Goal: Information Seeking & Learning: Compare options

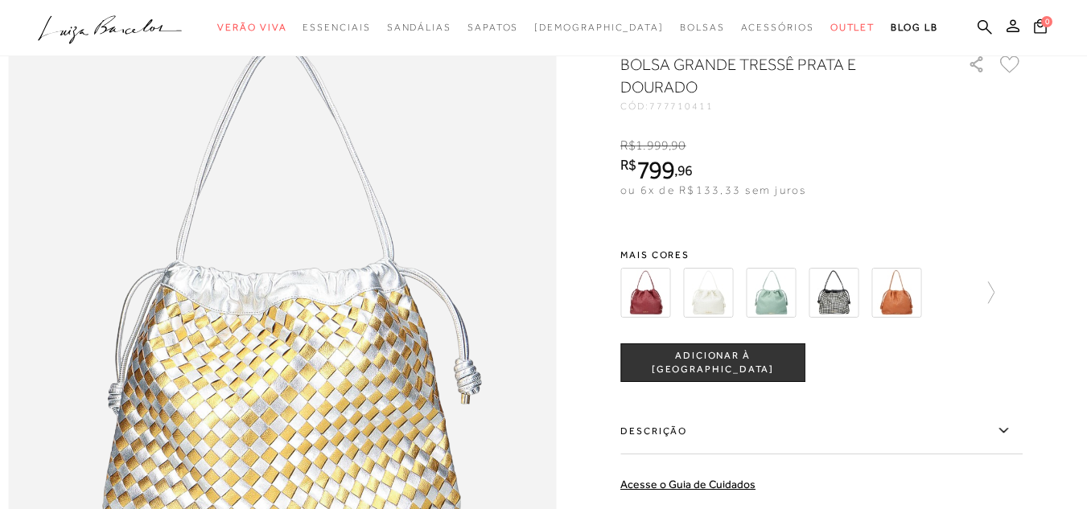
scroll to position [965, 0]
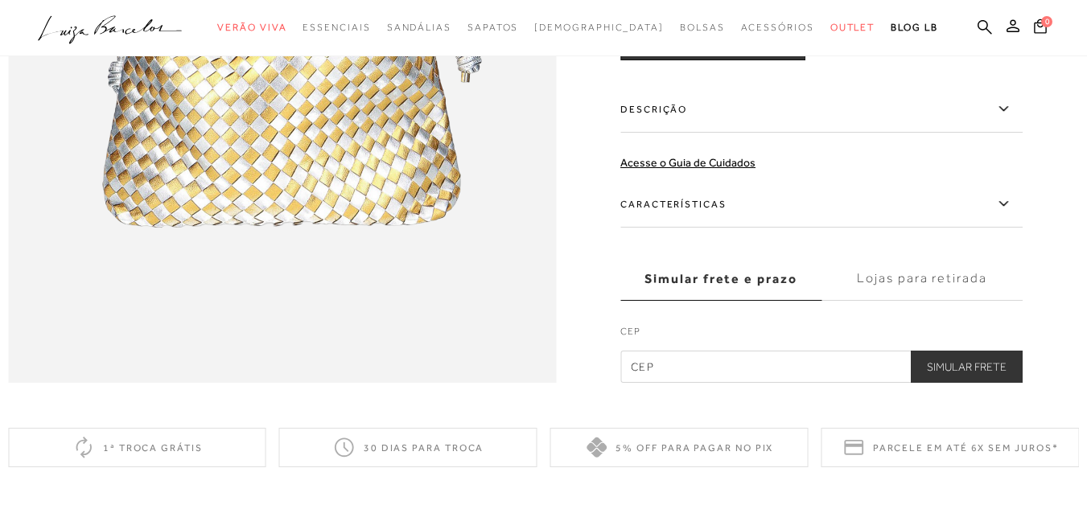
click at [680, 133] on label "Descrição" at bounding box center [821, 109] width 402 height 47
click at [0, 0] on input "Descrição" at bounding box center [0, 0] width 0 height 0
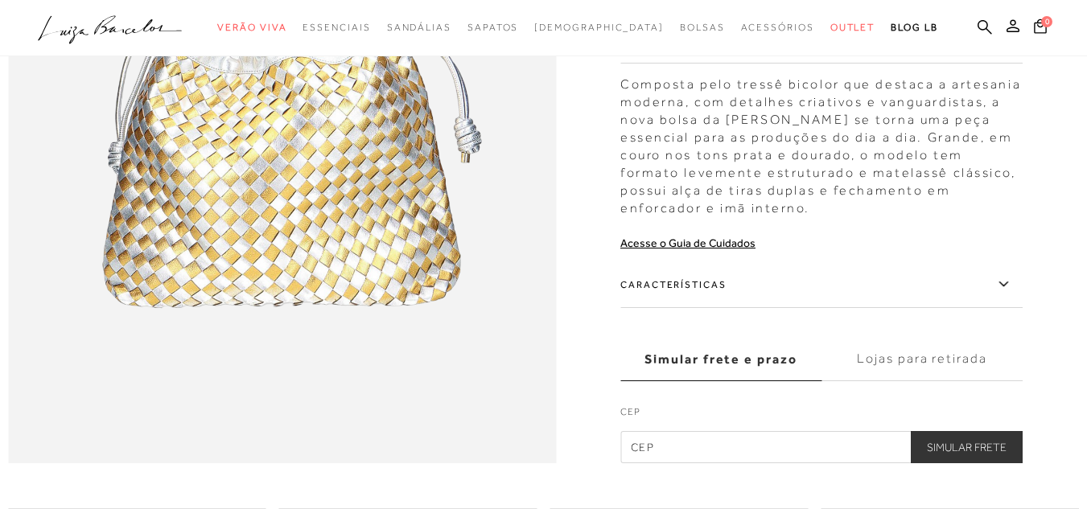
click at [759, 306] on label "Características" at bounding box center [821, 284] width 402 height 47
click at [0, 0] on input "Características" at bounding box center [0, 0] width 0 height 0
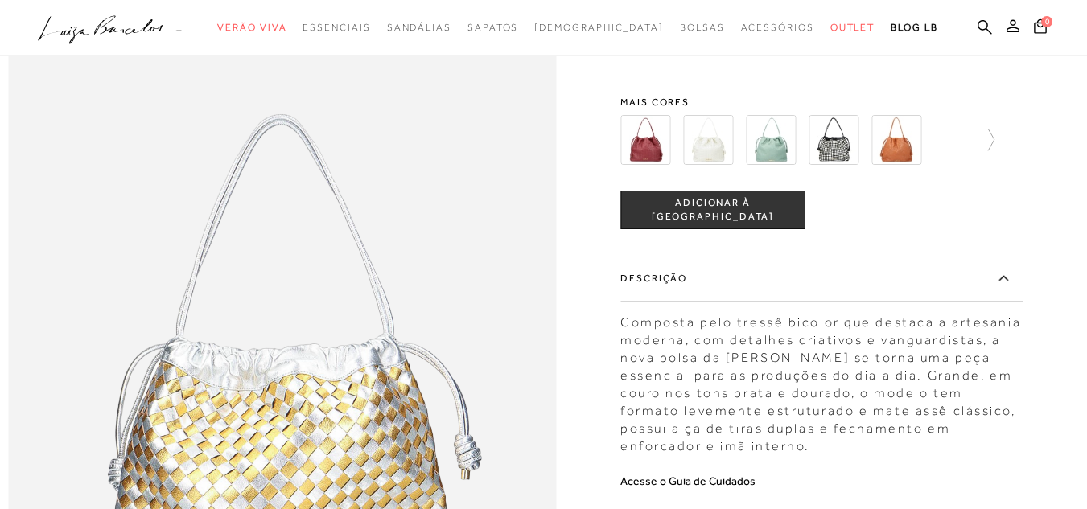
scroll to position [563, 0]
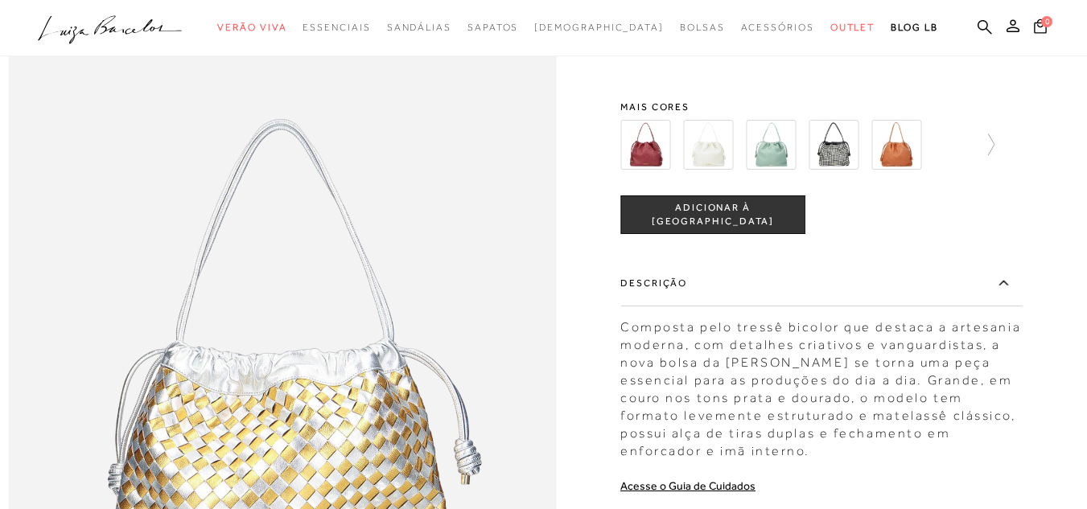
click at [670, 170] on img at bounding box center [645, 145] width 50 height 50
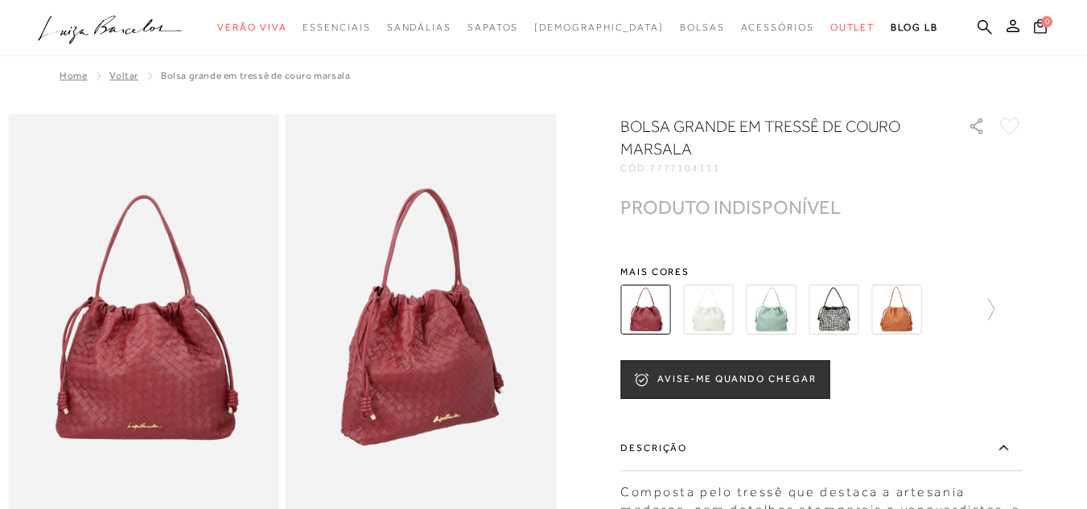
click at [715, 303] on img at bounding box center [708, 310] width 50 height 50
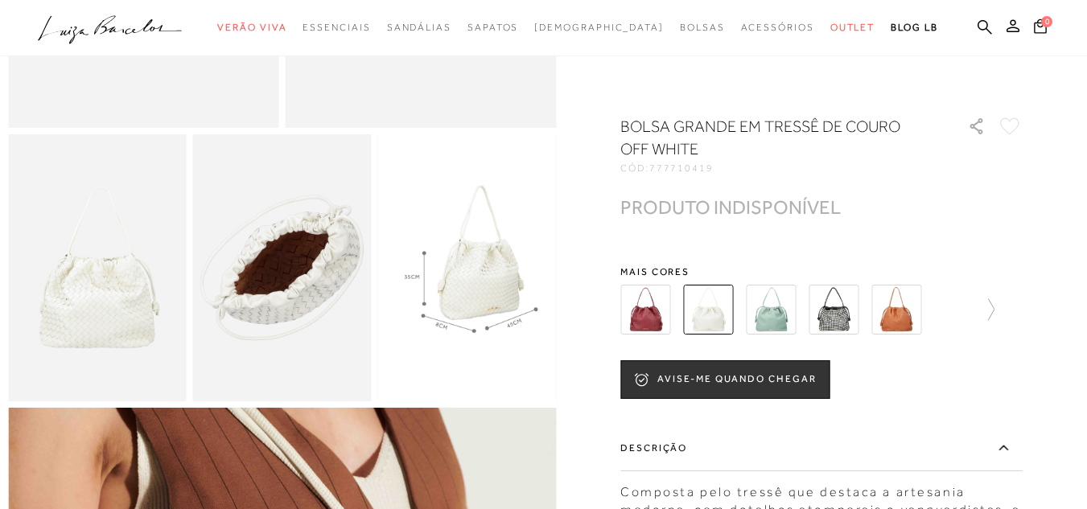
click at [644, 316] on img at bounding box center [645, 310] width 50 height 50
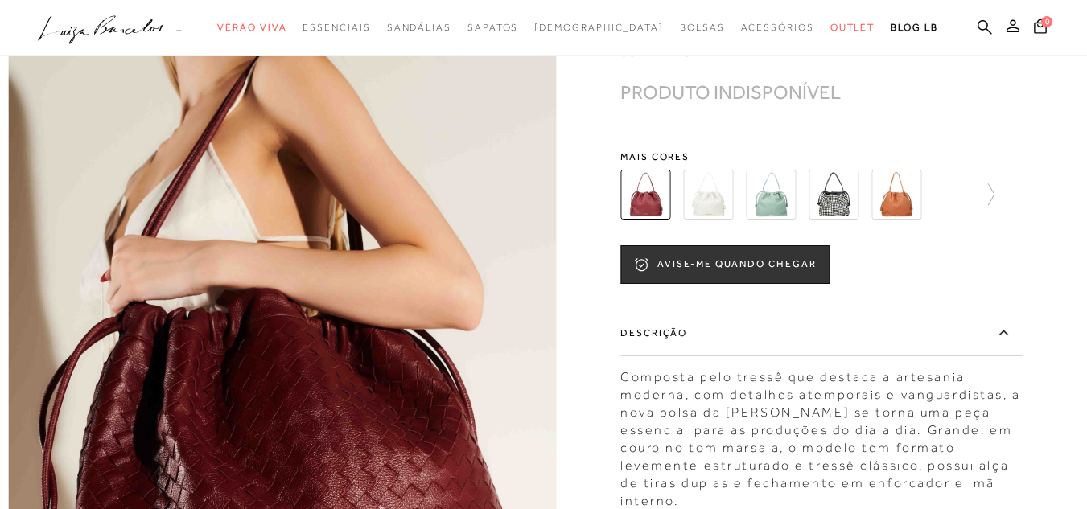
scroll to position [724, 0]
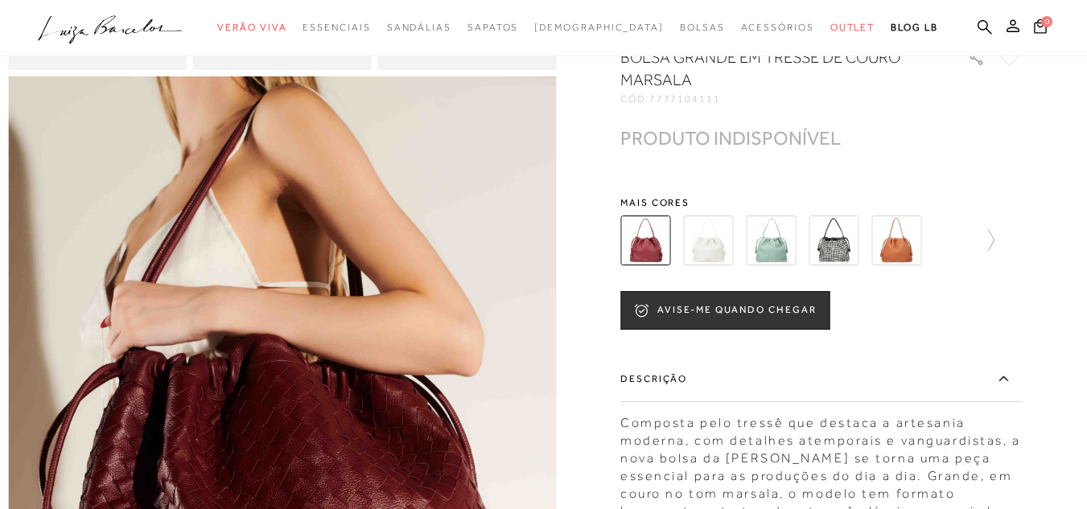
click at [716, 265] on img at bounding box center [708, 241] width 50 height 50
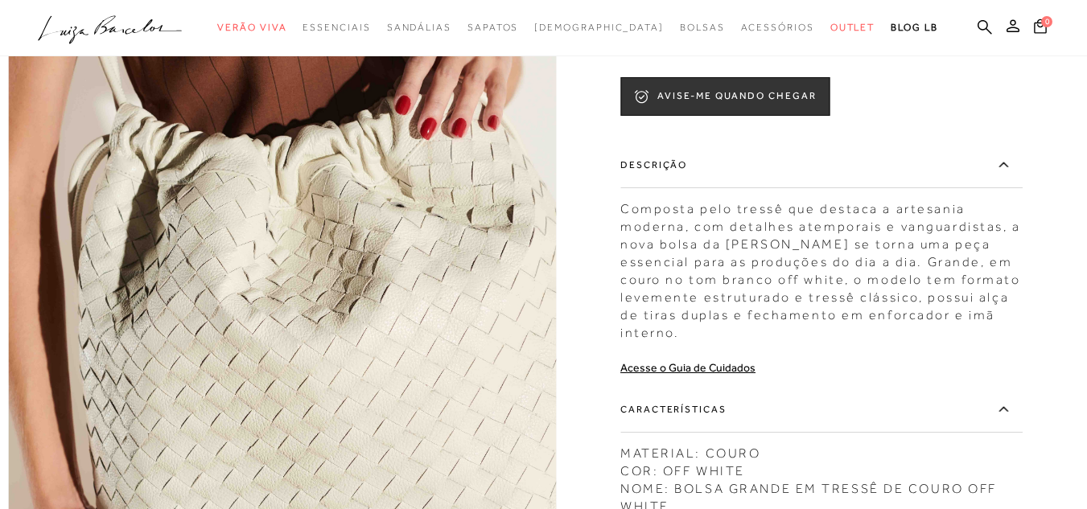
scroll to position [644, 0]
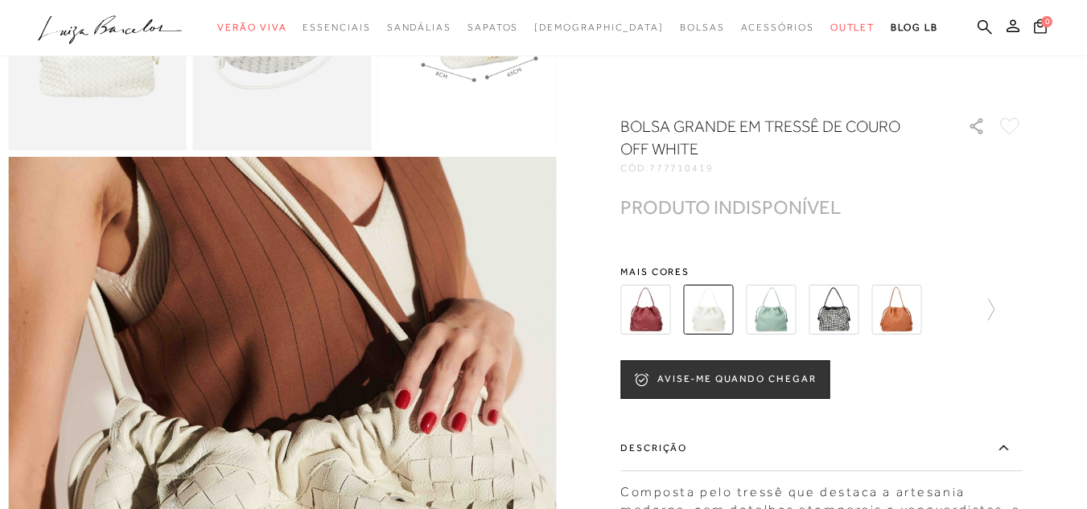
click at [796, 315] on img at bounding box center [771, 310] width 50 height 50
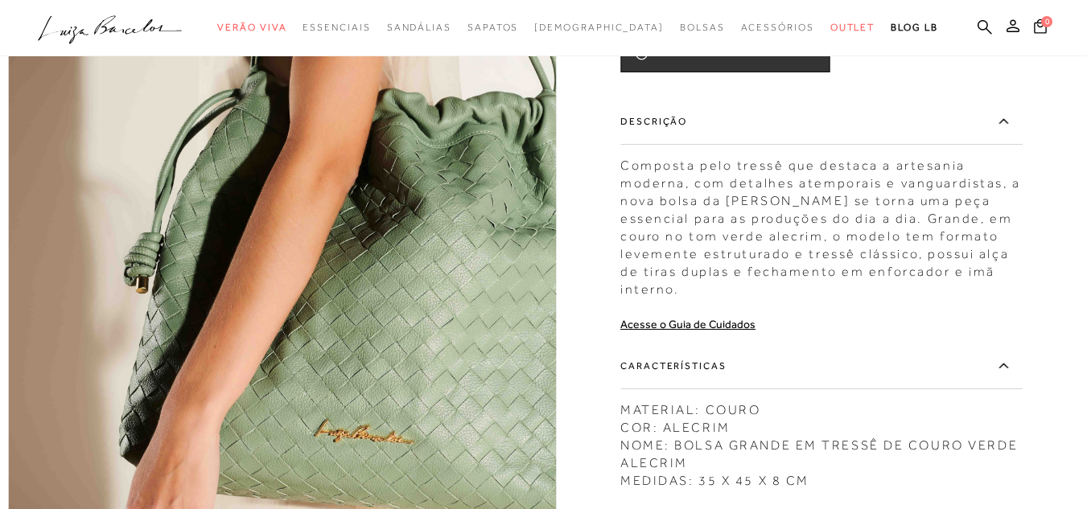
scroll to position [724, 0]
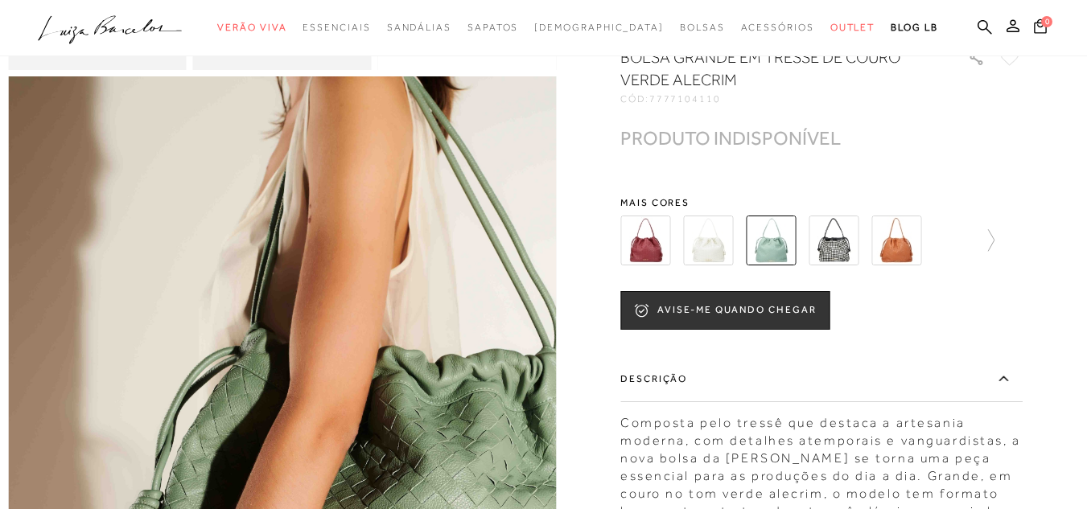
click at [850, 265] on img at bounding box center [833, 241] width 50 height 50
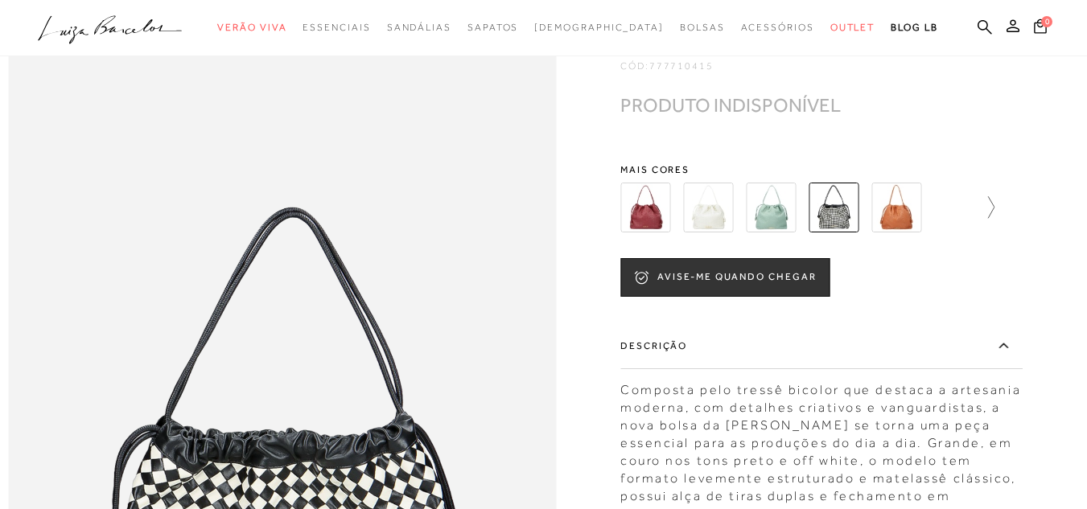
click at [994, 219] on icon at bounding box center [983, 207] width 23 height 23
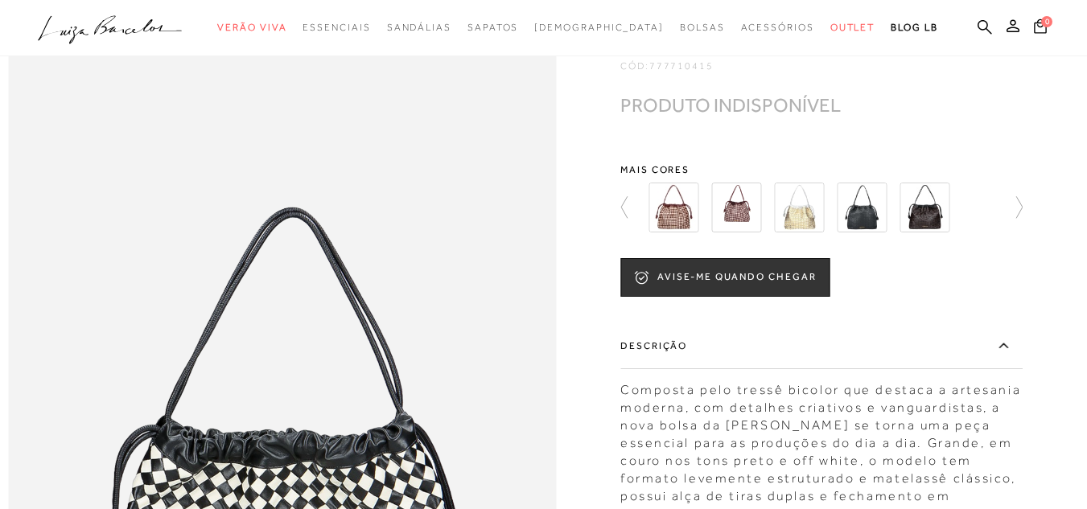
click at [664, 232] on img at bounding box center [673, 208] width 50 height 50
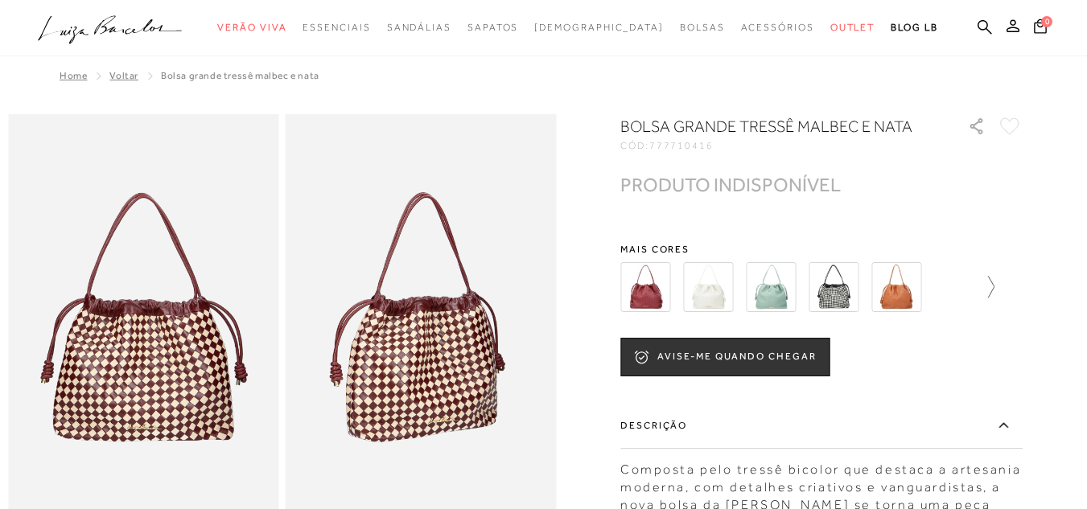
click at [994, 283] on icon at bounding box center [983, 287] width 23 height 23
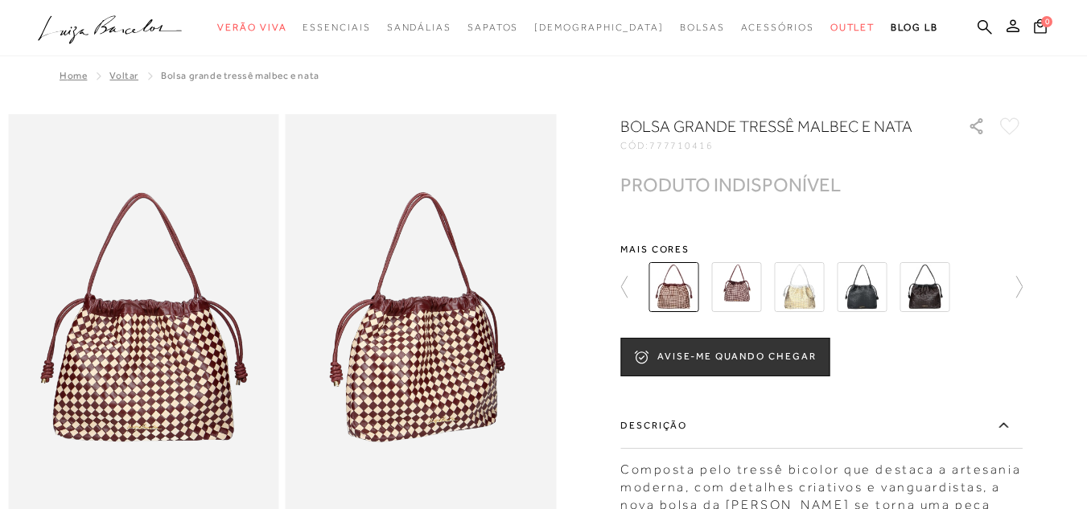
click at [874, 303] on img at bounding box center [862, 287] width 50 height 50
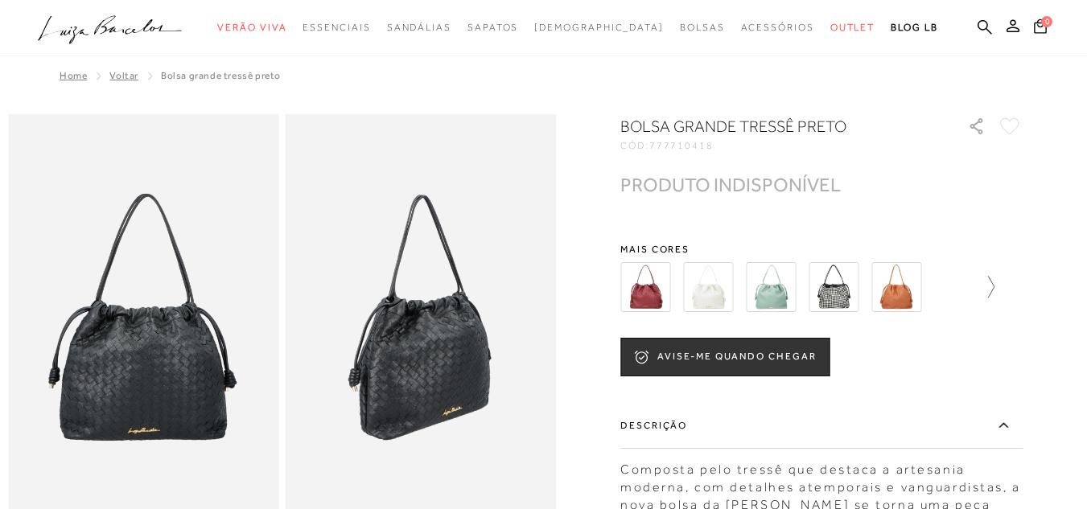
click at [994, 289] on icon at bounding box center [983, 287] width 23 height 23
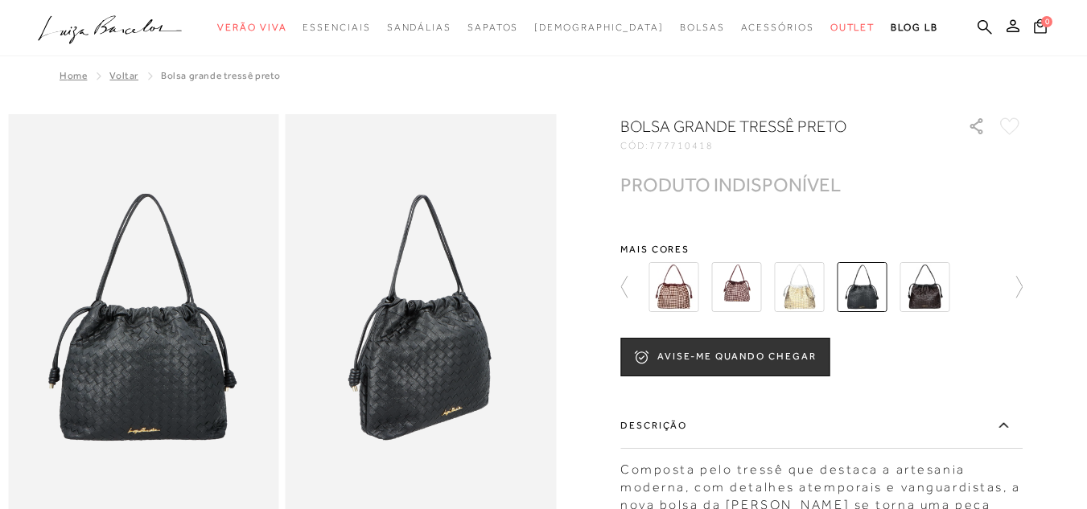
click at [944, 289] on img at bounding box center [924, 287] width 50 height 50
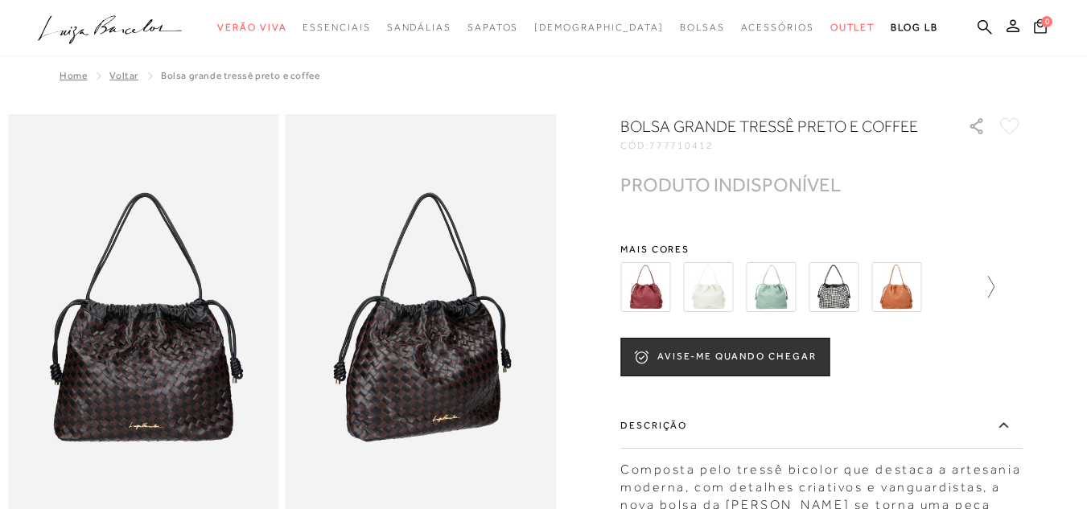
click at [994, 287] on icon at bounding box center [983, 287] width 23 height 23
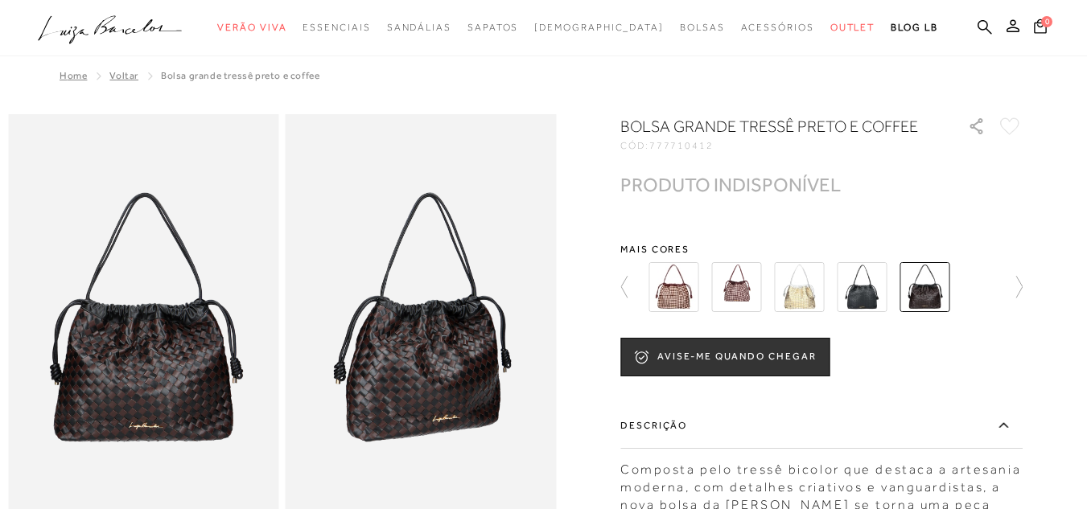
click at [801, 279] on img at bounding box center [799, 287] width 50 height 50
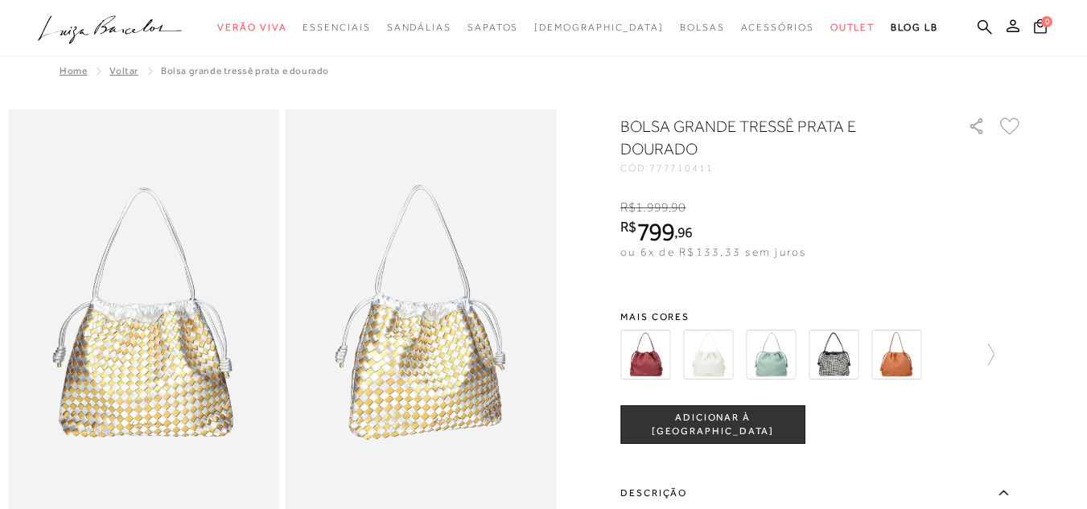
scroll to position [80, 0]
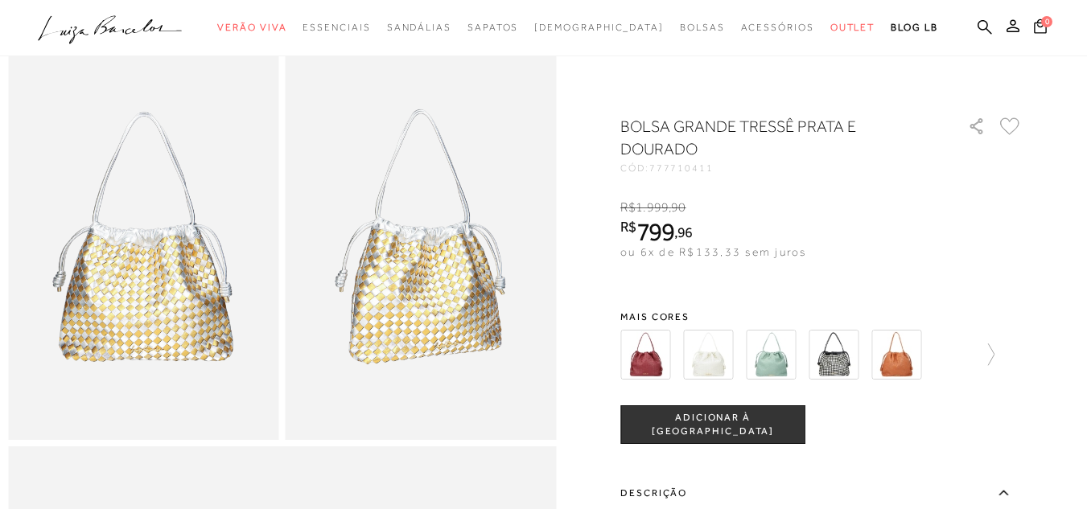
drag, startPoint x: 640, startPoint y: 231, endPoint x: 697, endPoint y: 231, distance: 57.9
click at [656, 231] on span "R$ 799 , 96" at bounding box center [656, 231] width 72 height 29
click at [693, 231] on span "96" at bounding box center [684, 232] width 15 height 17
drag, startPoint x: 649, startPoint y: 234, endPoint x: 714, endPoint y: 234, distance: 64.4
click at [714, 234] on div "R$ 799 , 96" at bounding box center [713, 232] width 186 height 26
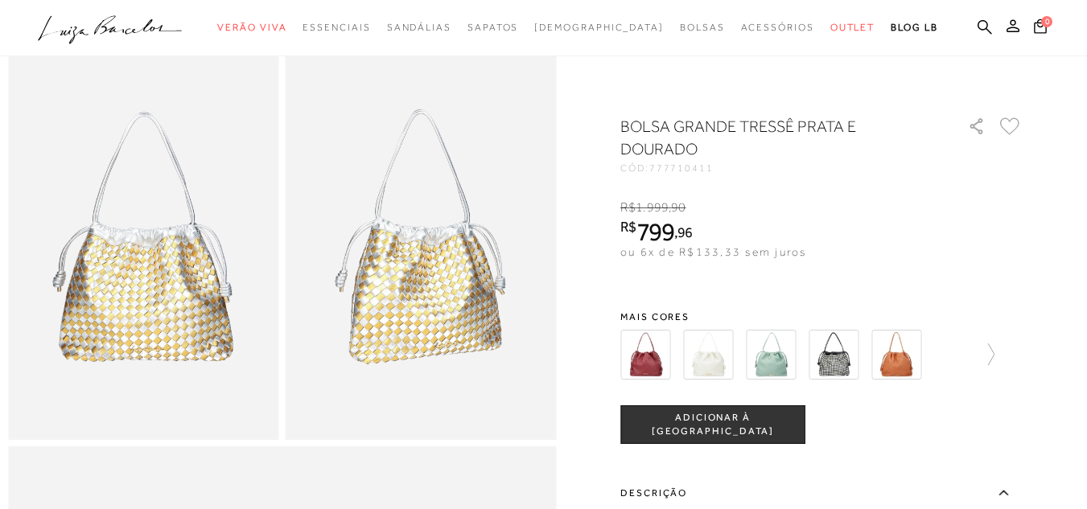
click at [735, 215] on div "R$ 1.999 , 90" at bounding box center [713, 208] width 186 height 18
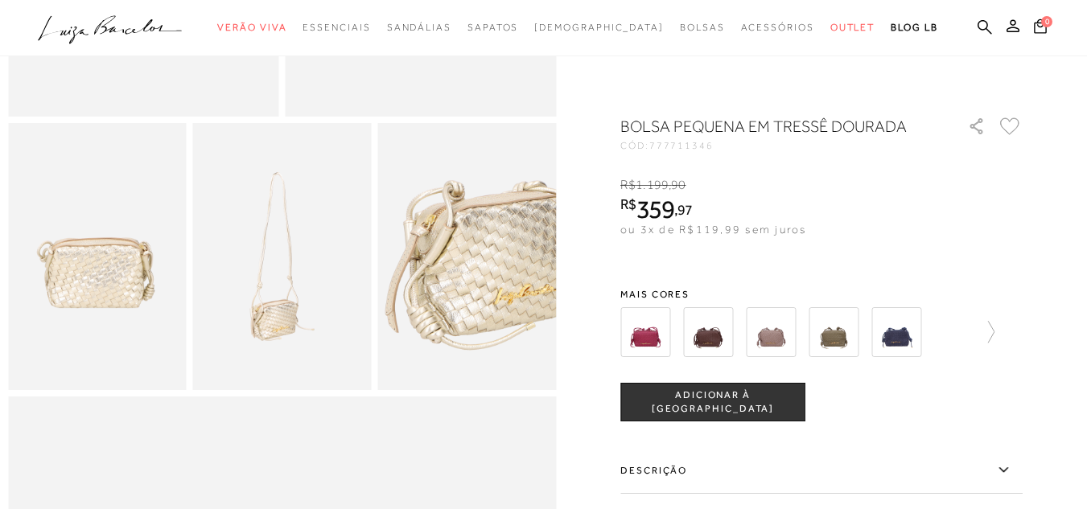
scroll to position [402, 0]
click at [306, 336] on img at bounding box center [282, 259] width 179 height 268
click at [457, 297] on img at bounding box center [466, 259] width 179 height 268
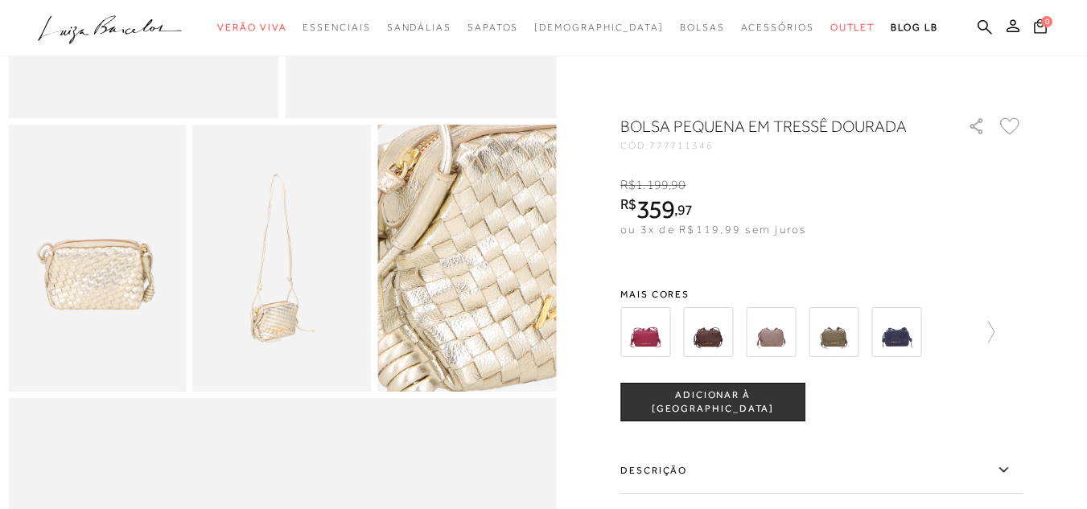
click at [457, 297] on img at bounding box center [480, 232] width 356 height 535
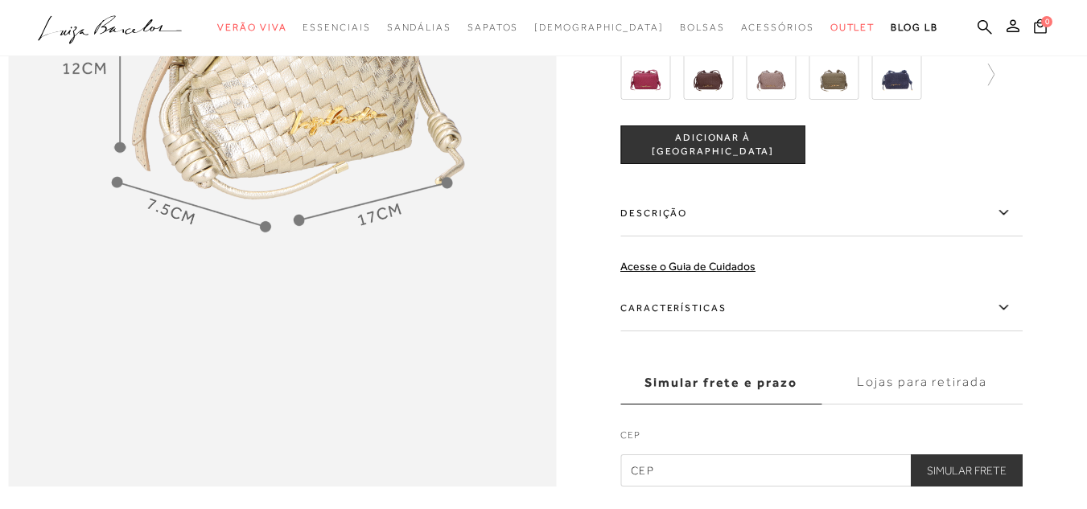
scroll to position [1126, 0]
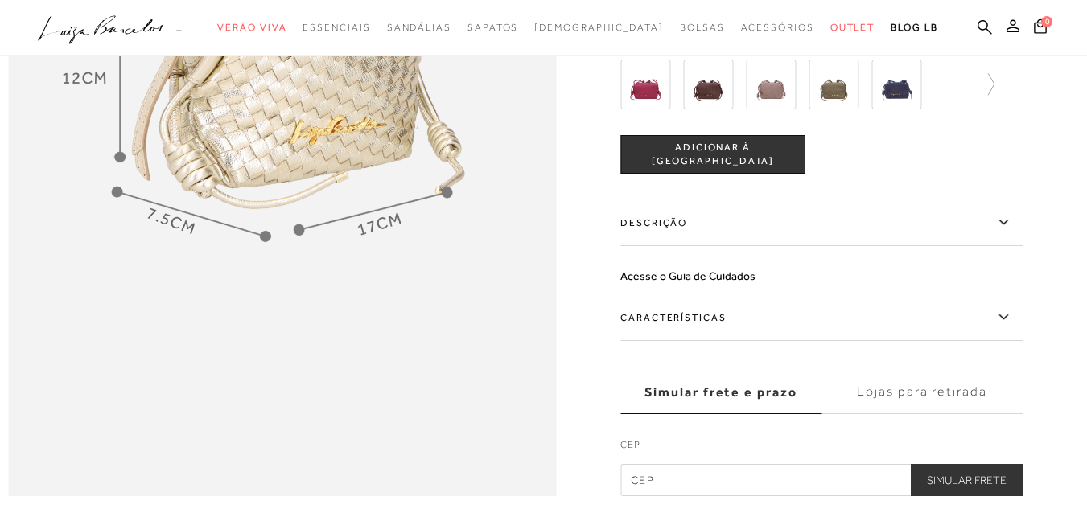
click at [681, 341] on label "Características" at bounding box center [821, 317] width 402 height 47
click at [0, 0] on input "Características" at bounding box center [0, 0] width 0 height 0
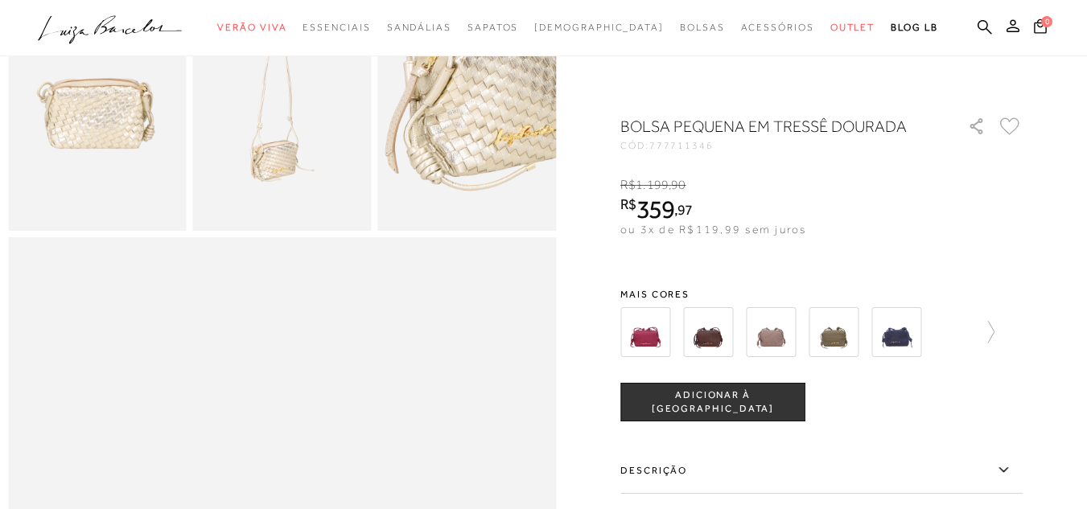
scroll to position [0, 0]
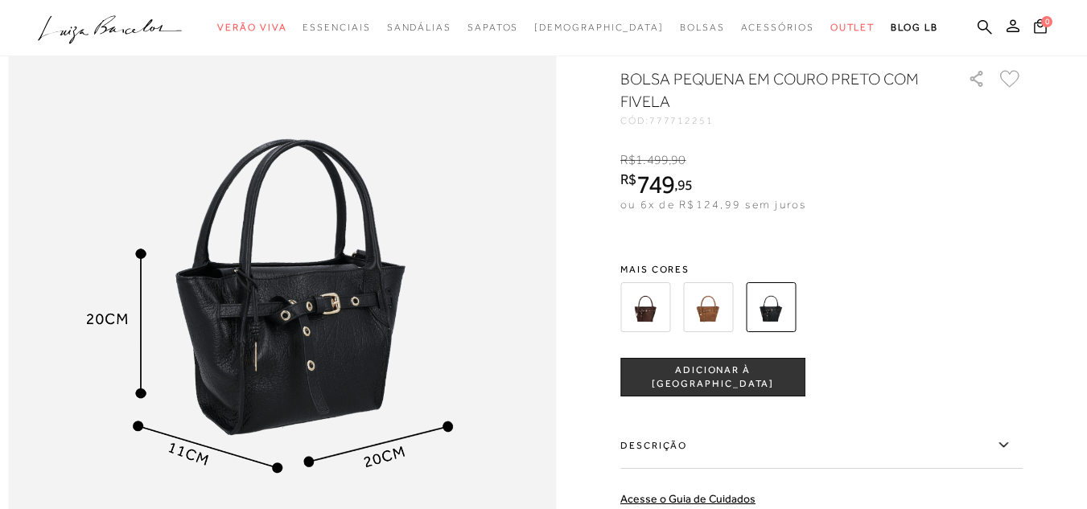
scroll to position [1046, 0]
